Goal: Use online tool/utility: Utilize a website feature to perform a specific function

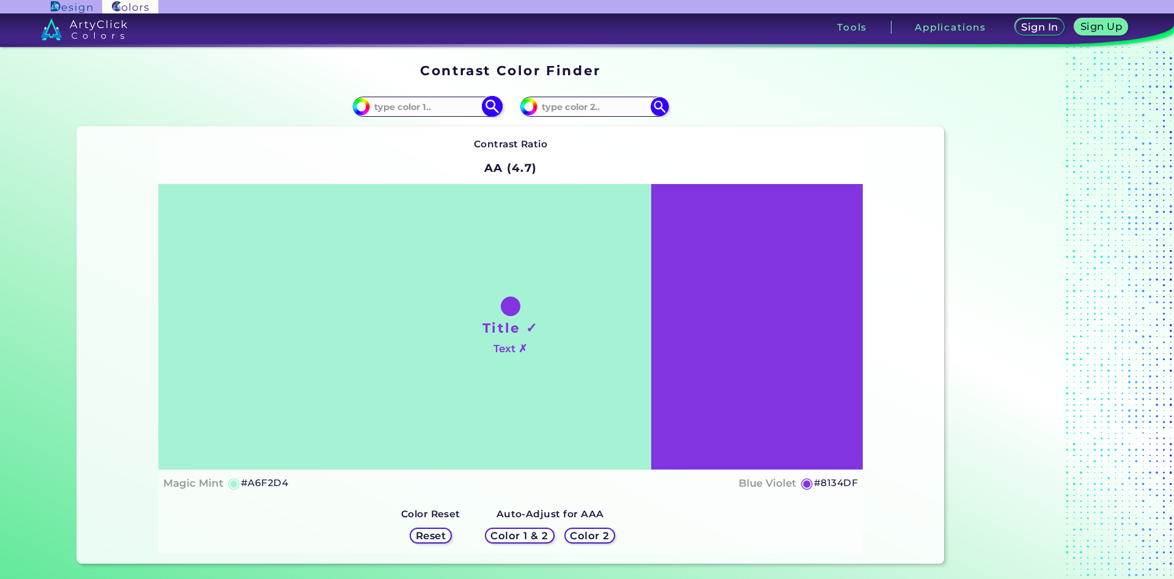
click at [439, 103] on input at bounding box center [427, 106] width 114 height 17
type input "e3a363"
type input "#e3a363"
type input "#E3A363"
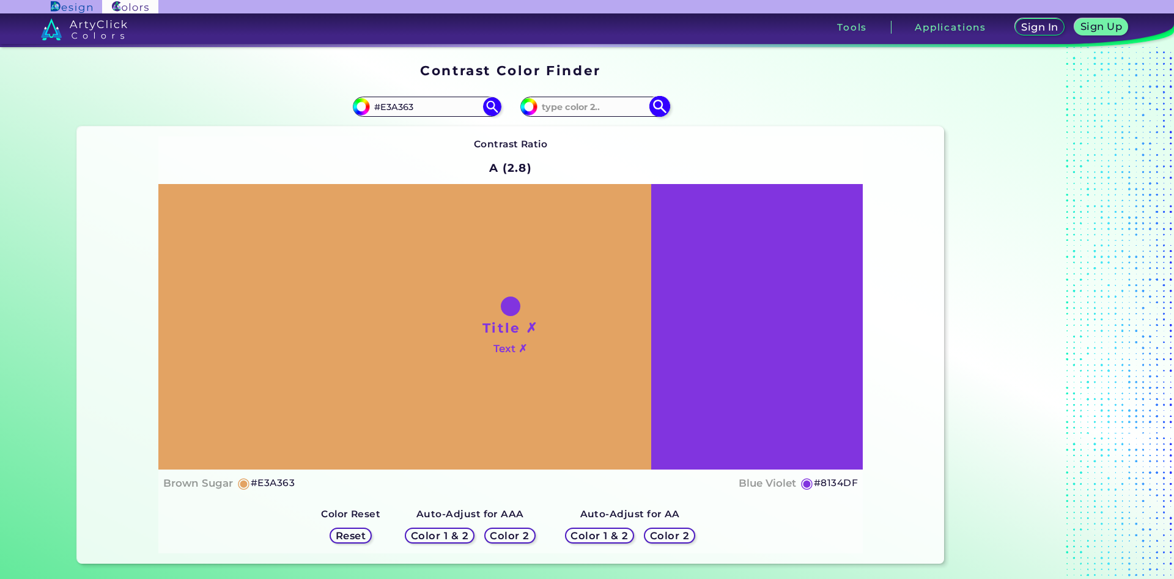
click at [593, 101] on input at bounding box center [595, 106] width 114 height 17
type input "e5ad6a"
type input "#e5ad6a"
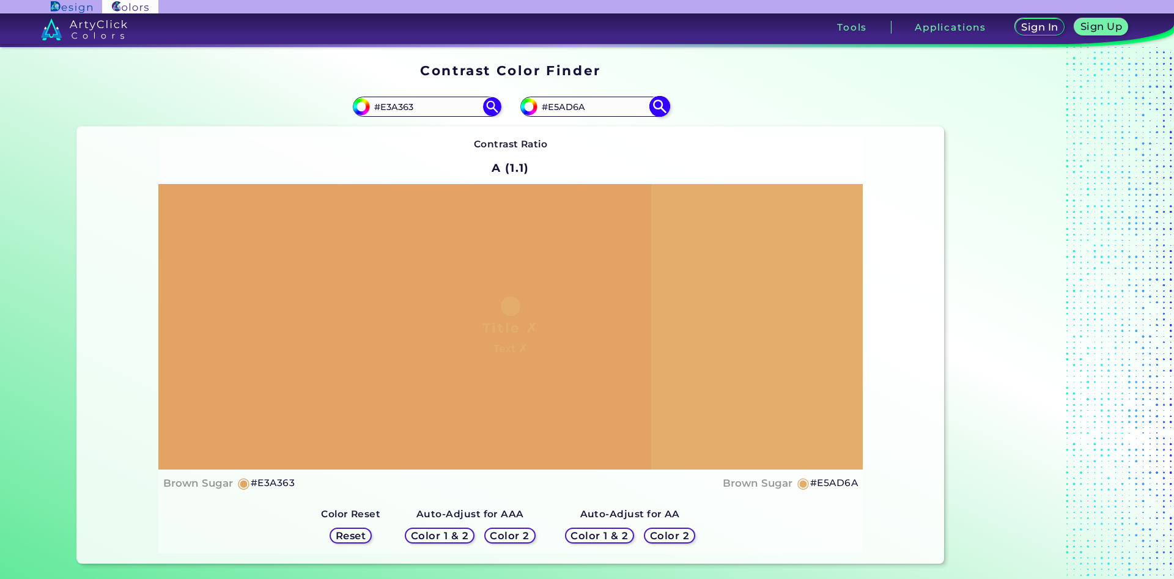
drag, startPoint x: 593, startPoint y: 107, endPoint x: 556, endPoint y: 109, distance: 36.2
click at [556, 109] on input "#E5AD6A" at bounding box center [595, 106] width 114 height 17
type input "#E6b16e"
type input "#e6b16e"
type input "#E6B16E"
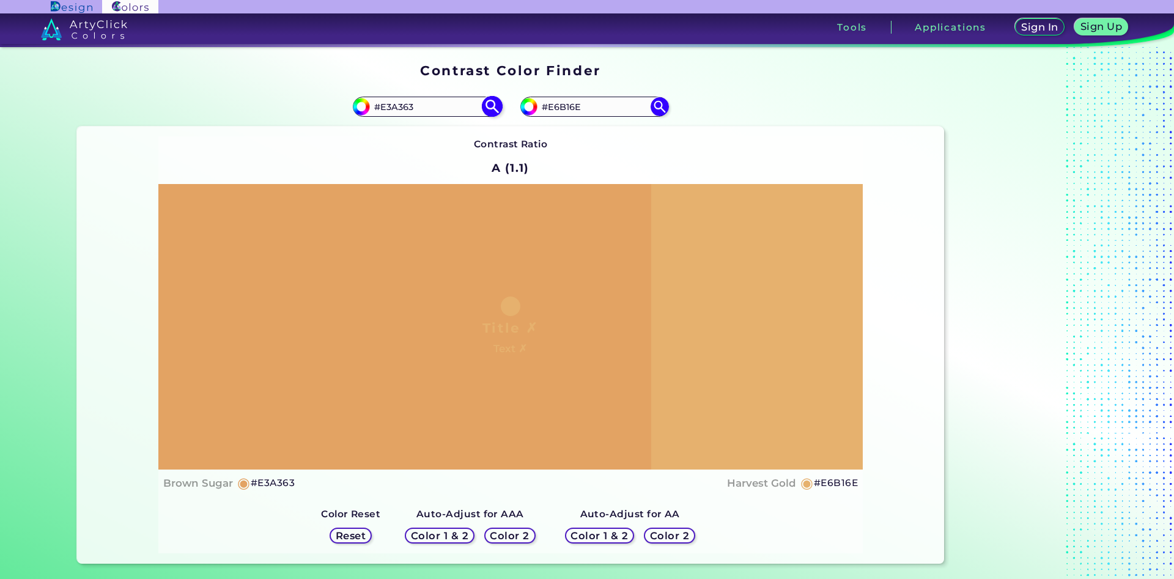
drag, startPoint x: 436, startPoint y: 102, endPoint x: 386, endPoint y: 109, distance: 50.1
click at [386, 109] on input "#E3A363" at bounding box center [427, 106] width 114 height 17
type input "#E4b27a"
type input "#e4b27a"
type input "#E4B27A"
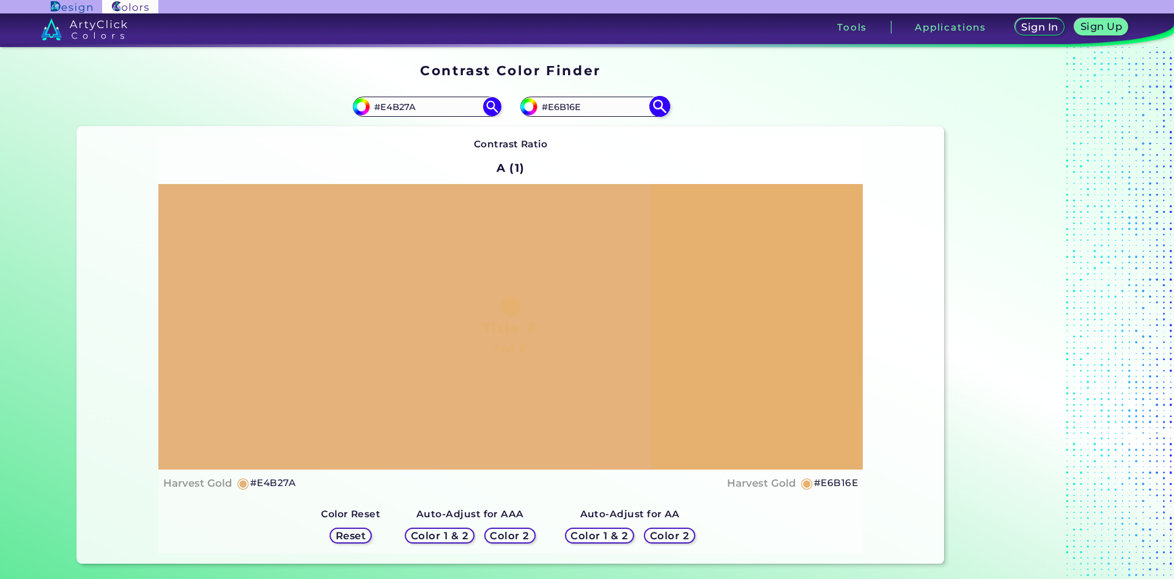
drag, startPoint x: 587, startPoint y: 106, endPoint x: 553, endPoint y: 106, distance: 34.3
click at [553, 106] on input "#E6B16E" at bounding box center [595, 106] width 114 height 17
type input "#E5ad6a"
type input "#e5ad6a"
drag, startPoint x: 596, startPoint y: 109, endPoint x: 555, endPoint y: 111, distance: 41.7
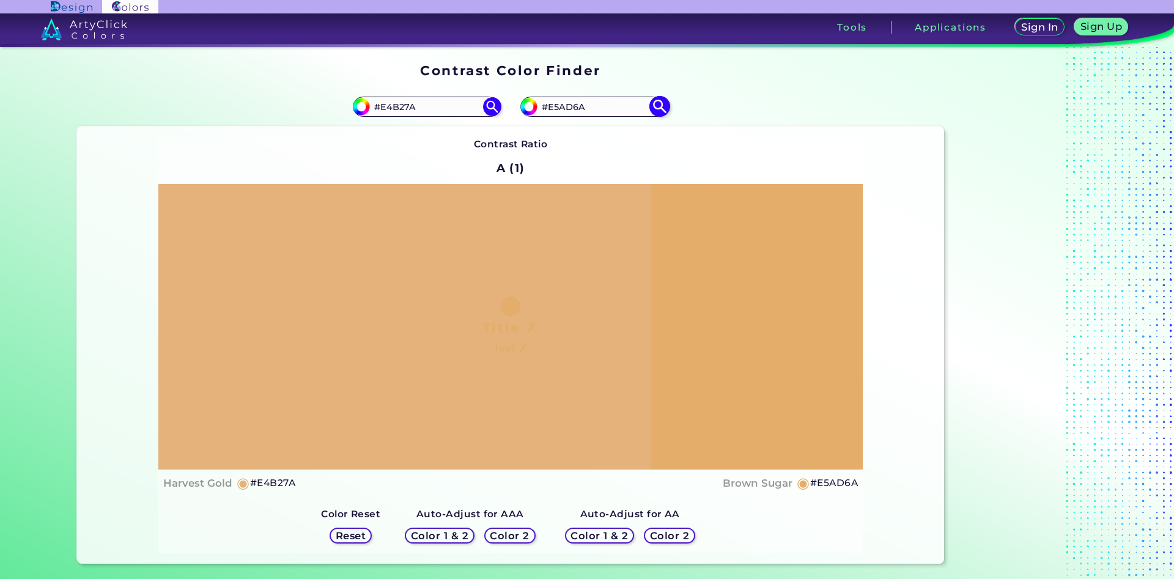
click at [555, 111] on input "#E5AD6A" at bounding box center [595, 106] width 114 height 17
type input "#E6b16e"
type input "#e6b16e"
type input "#E5ad6a"
type input "#e5ad6a"
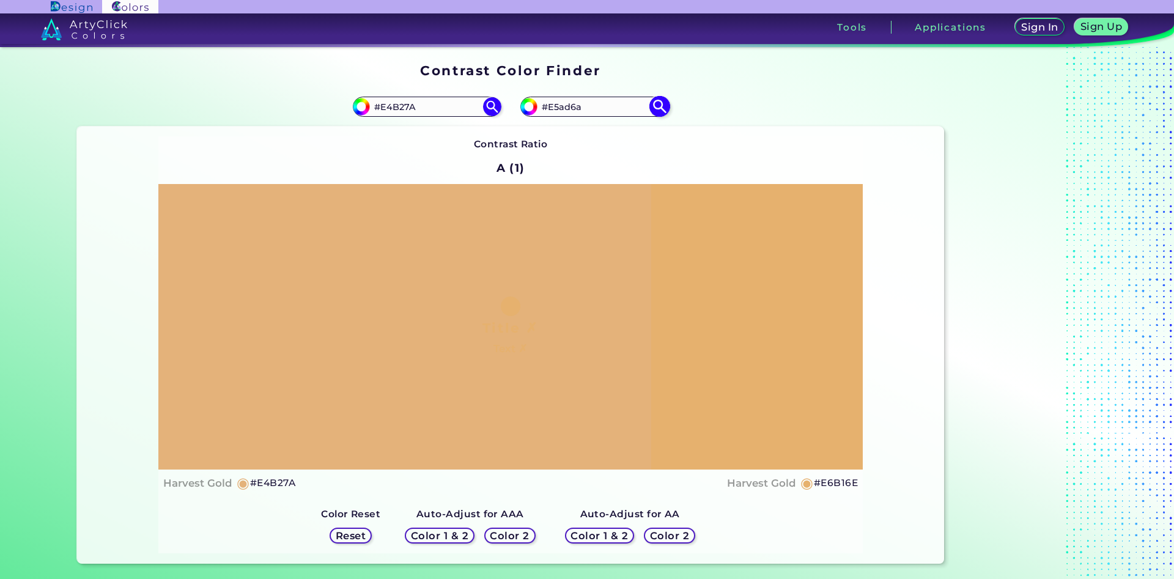
type input "#E5AD6A"
drag, startPoint x: 429, startPoint y: 110, endPoint x: 387, endPoint y: 111, distance: 41.6
click at [387, 111] on input "#E4B27A" at bounding box center [427, 106] width 114 height 17
type input "#E6b16e"
type input "#e6b16e"
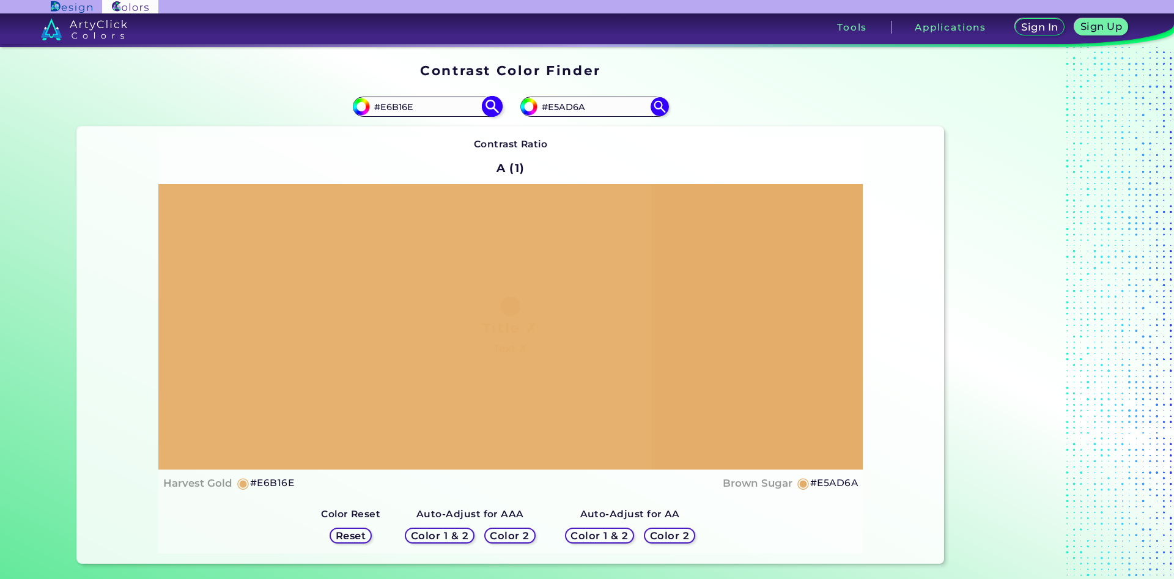
drag, startPoint x: 417, startPoint y: 106, endPoint x: 393, endPoint y: 111, distance: 24.2
click at [393, 111] on input "#E6B16E" at bounding box center [427, 106] width 114 height 17
click at [393, 108] on input "#E6f6c" at bounding box center [427, 106] width 114 height 17
type input "#E6af6c"
click at [490, 108] on img at bounding box center [491, 106] width 21 height 21
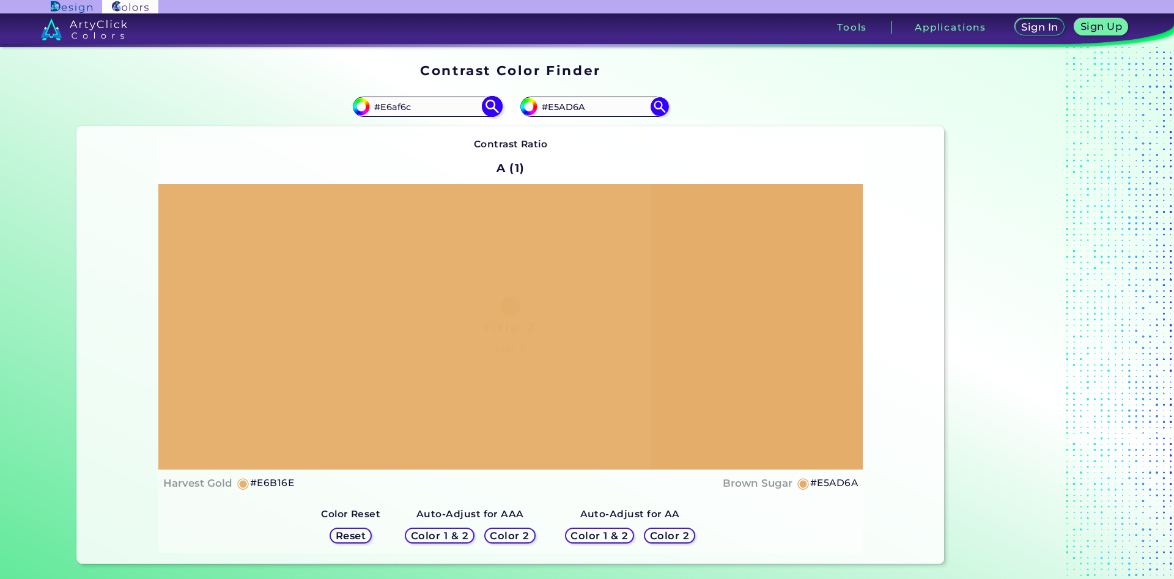
type input "#e6af6c"
type input "#E6AF6C"
click at [106, 147] on div "Contrast Ratio A (1) Title ✗ Text ✗ Brown Sugar ◉ #E6AF6C Brown Sugar ◉ #E5AD6A" at bounding box center [511, 345] width 868 height 437
